Goal: Information Seeking & Learning: Check status

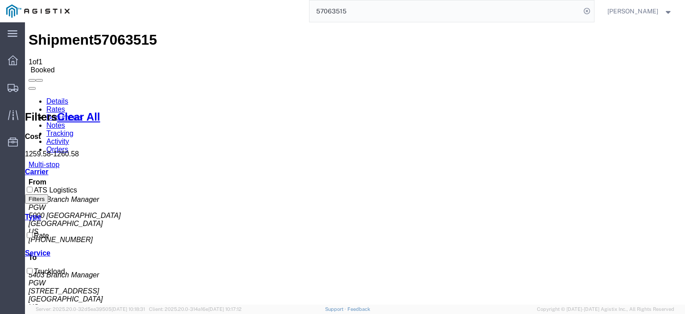
drag, startPoint x: 412, startPoint y: 9, endPoint x: 190, endPoint y: -24, distance: 225.0
click at [190, 0] on html "main_menu Created with Sketch. Collapse Menu Dashboard Shipments Traffic Resour…" at bounding box center [342, 157] width 685 height 314
type input "57065221"
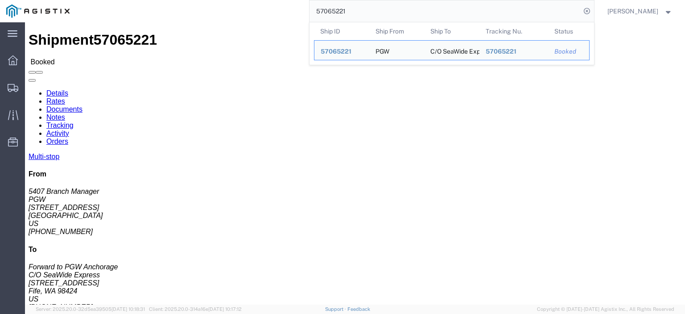
click span "57065221"
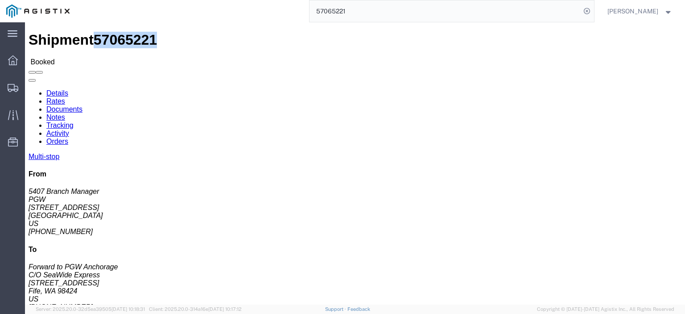
copy span "57065221"
drag, startPoint x: 79, startPoint y: 104, endPoint x: 8, endPoint y: 105, distance: 70.0
click div "Ship From PGW (5407 Branch Manager) [STREET_ADDRESS] [PHONE_NUMBER] [EMAIL_ADDR…"
copy address "[STREET_ADDRESS]"
drag, startPoint x: 181, startPoint y: 104, endPoint x: 124, endPoint y: 105, distance: 57.6
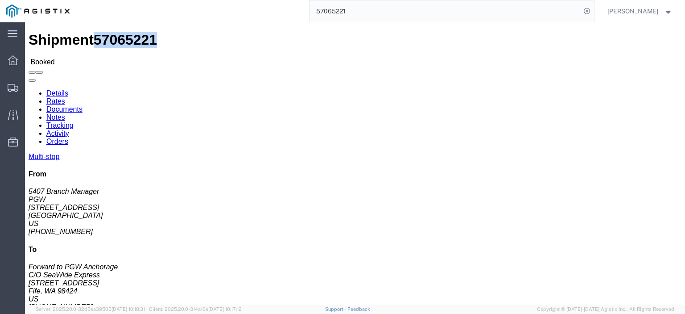
click div "Ship To C/O SeaWide Express (Forward to PGW Anchorage) SWE984 [STREET_ADDRESS] …"
copy address "[STREET_ADDRESS]"
drag, startPoint x: 154, startPoint y: 95, endPoint x: 123, endPoint y: 90, distance: 31.7
click div "Ship To C/O SeaWide Express (Forward to PGW Anchorage) SWE984 [STREET_ADDRESS] …"
copy address "C/O SeaWide Express (Forward to PGW Anchorage) SWE984"
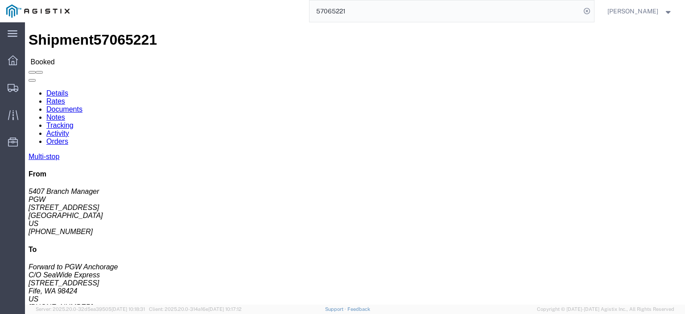
drag, startPoint x: 170, startPoint y: 115, endPoint x: 122, endPoint y: 117, distance: 47.3
click div "Ship To C/O SeaWide Express (Forward to PGW Anchorage) SWE984 [STREET_ADDRESS] …"
copy address "Fife, WA 98424"
drag, startPoint x: 216, startPoint y: 141, endPoint x: 122, endPoint y: 143, distance: 93.7
click div "Ship To C/O SeaWide Express (Forward to PGW Anchorage) SWE984 [STREET_ADDRESS] …"
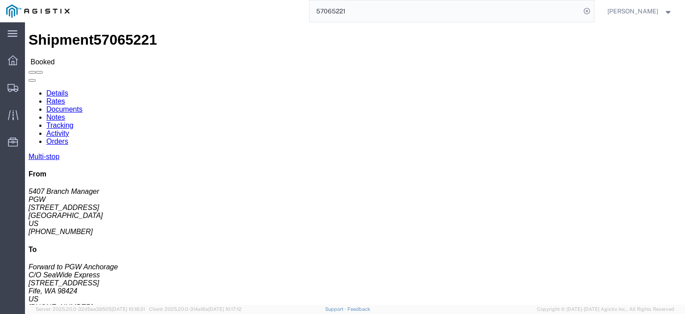
copy address "[EMAIL_ADDRESS][DOMAIN_NAME]"
drag, startPoint x: 167, startPoint y: 131, endPoint x: 115, endPoint y: 130, distance: 52.6
click div "Ship From PGW (5407 Branch Manager) [STREET_ADDRESS] [PHONE_NUMBER] [EMAIL_ADDR…"
click address "C/O SeaWide Express (Forward to PGW Anchorage) SWE984 [STREET_ADDRESS] [PHONE_N…"
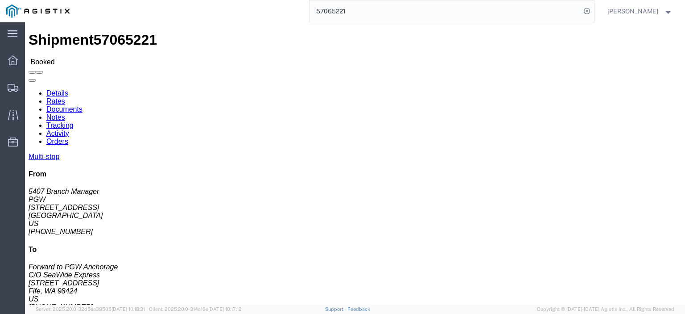
click address "C/O SeaWide Express (Forward to PGW Anchorage) SWE984 [STREET_ADDRESS] [PHONE_N…"
copy address "[PHONE_NUMBER]"
drag, startPoint x: 145, startPoint y: 262, endPoint x: 101, endPoint y: 265, distance: 44.2
click td "PGW [STREET_ADDRESS][PERSON_NAME]"
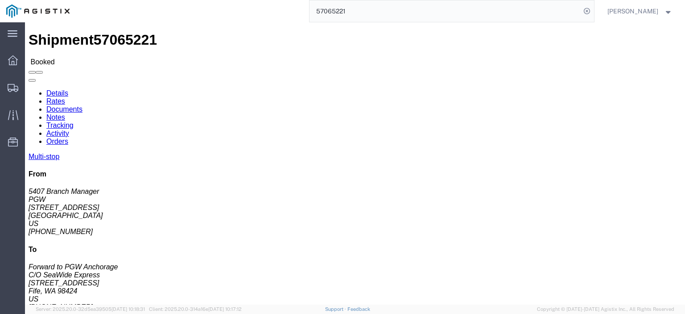
copy div "[STREET_ADDRESS][PERSON_NAME]"
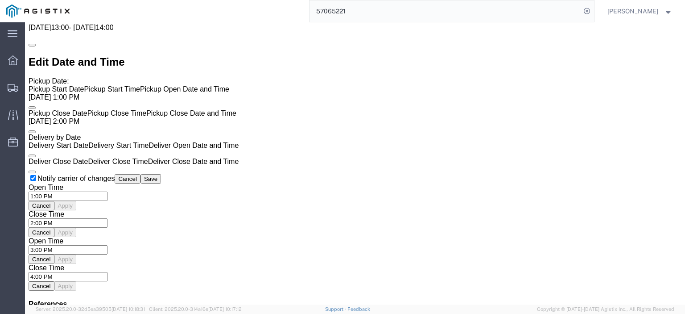
scroll to position [669, 0]
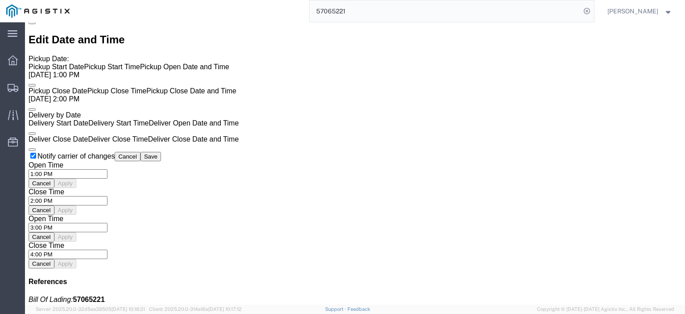
click link "Rates"
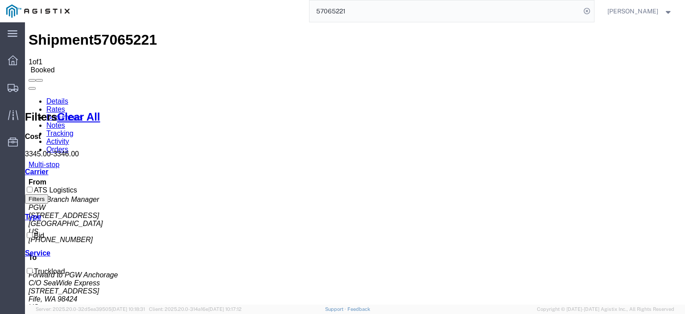
click at [65, 121] on link "Notes" at bounding box center [55, 125] width 19 height 8
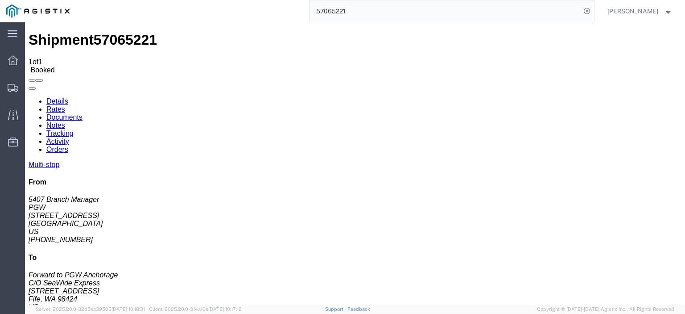
click at [348, 313] on agx-app-version "Server: 2025.20.0-32d5ea39505 [DATE] 10:18:31 Client: 2025.20.0-314a16e [DATE] …" at bounding box center [355, 308] width 660 height 9
